Goal: Information Seeking & Learning: Learn about a topic

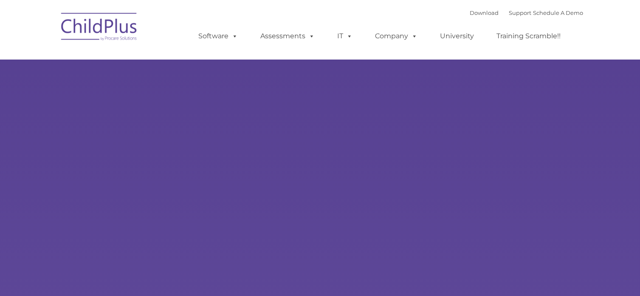
select select "MEDIUM"
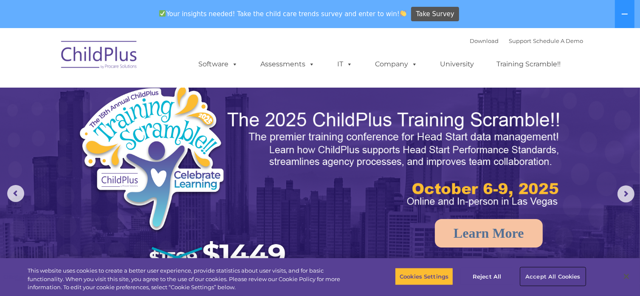
click at [549, 271] on button "Accept All Cookies" at bounding box center [553, 276] width 64 height 18
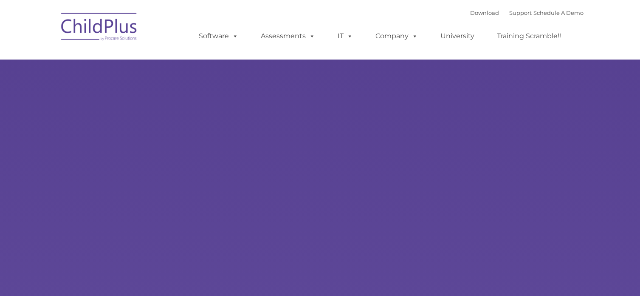
type input ""
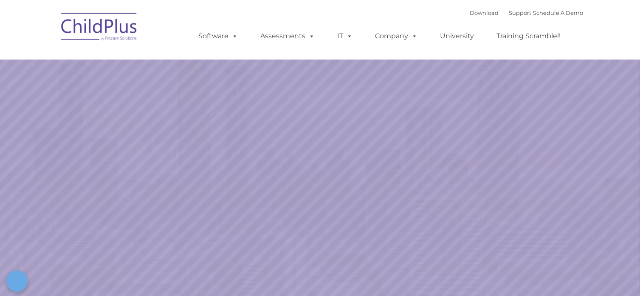
select select "MEDIUM"
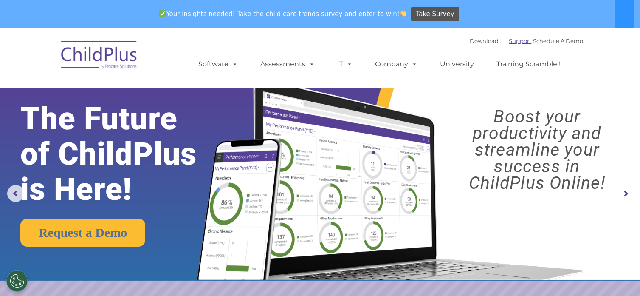
click at [511, 42] on link "Support" at bounding box center [520, 40] width 23 height 7
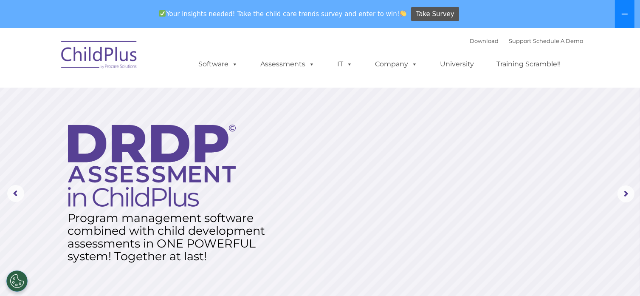
click at [623, 13] on icon at bounding box center [624, 14] width 7 height 7
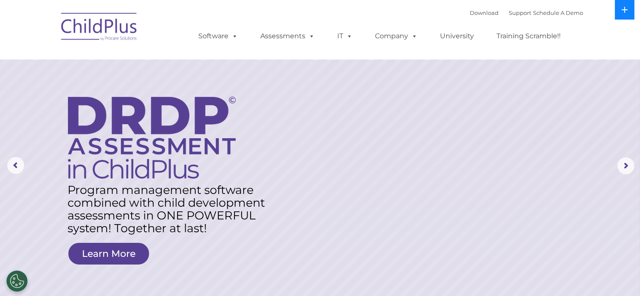
click at [625, 9] on icon at bounding box center [625, 10] width 6 height 6
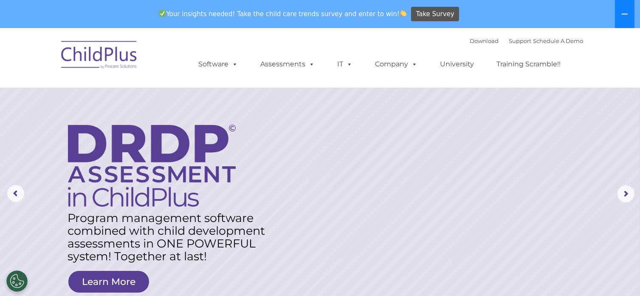
click at [625, 9] on button at bounding box center [625, 14] width 20 height 28
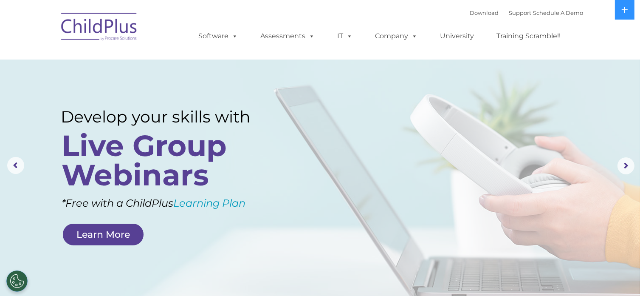
click at [599, 35] on nav "Download Support | Schedule A Demo  MENU MENU Software ChildPlus: The original…" at bounding box center [320, 29] width 640 height 59
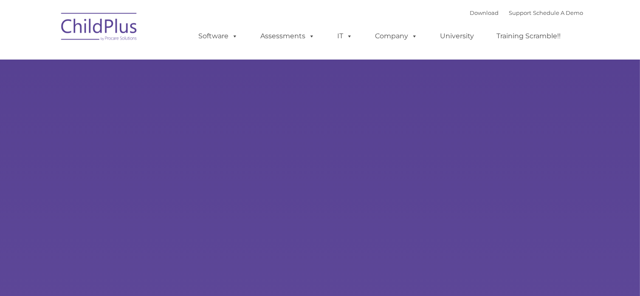
drag, startPoint x: 0, startPoint y: 0, endPoint x: 148, endPoint y: 93, distance: 174.6
click at [148, 93] on div "Learn More Request a Demo The Future of ChildPlus is Here! Boost your productiv…" at bounding box center [320, 165] width 640 height 331
type input ""
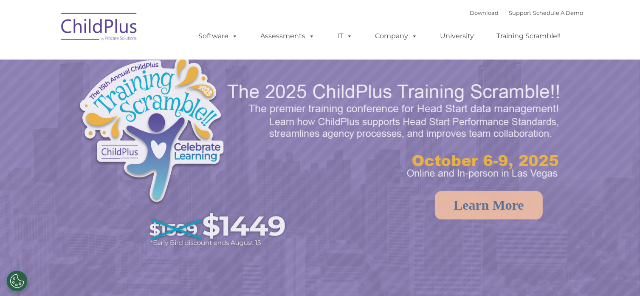
select select "MEDIUM"
